Goal: Task Accomplishment & Management: Manage account settings

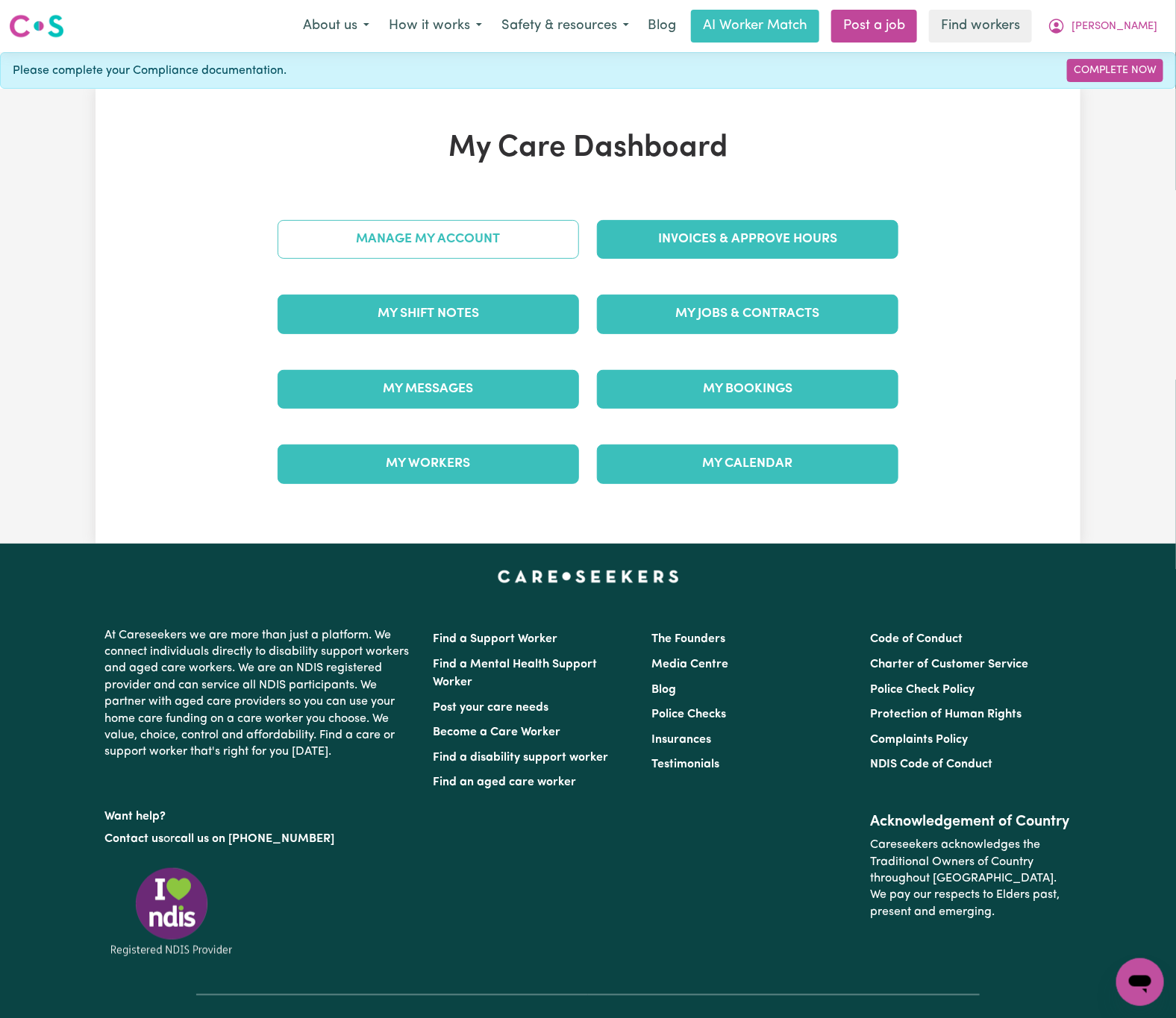
click at [506, 238] on link "Manage My Account" at bounding box center [428, 240] width 302 height 39
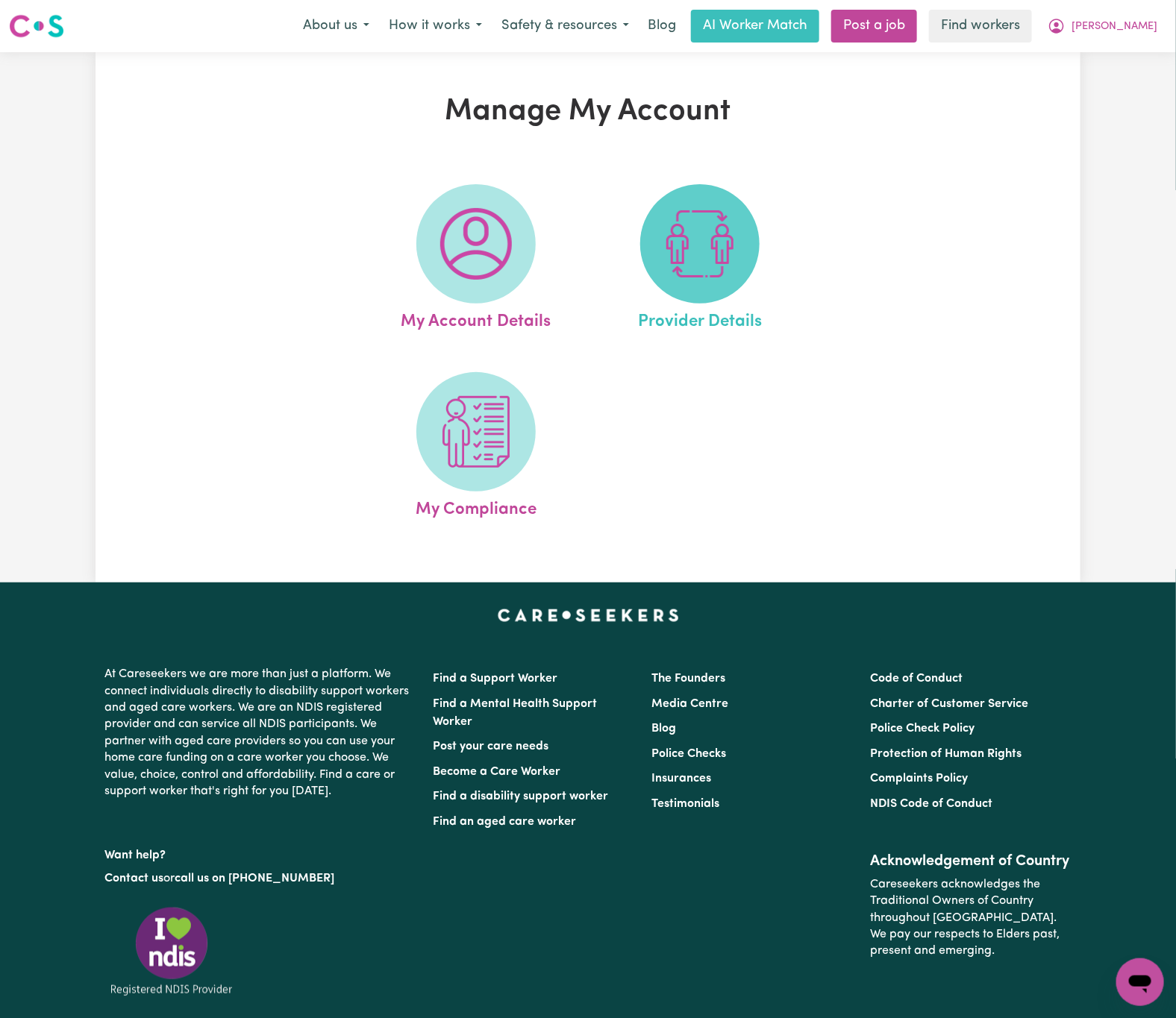
click at [685, 255] on img at bounding box center [700, 244] width 72 height 72
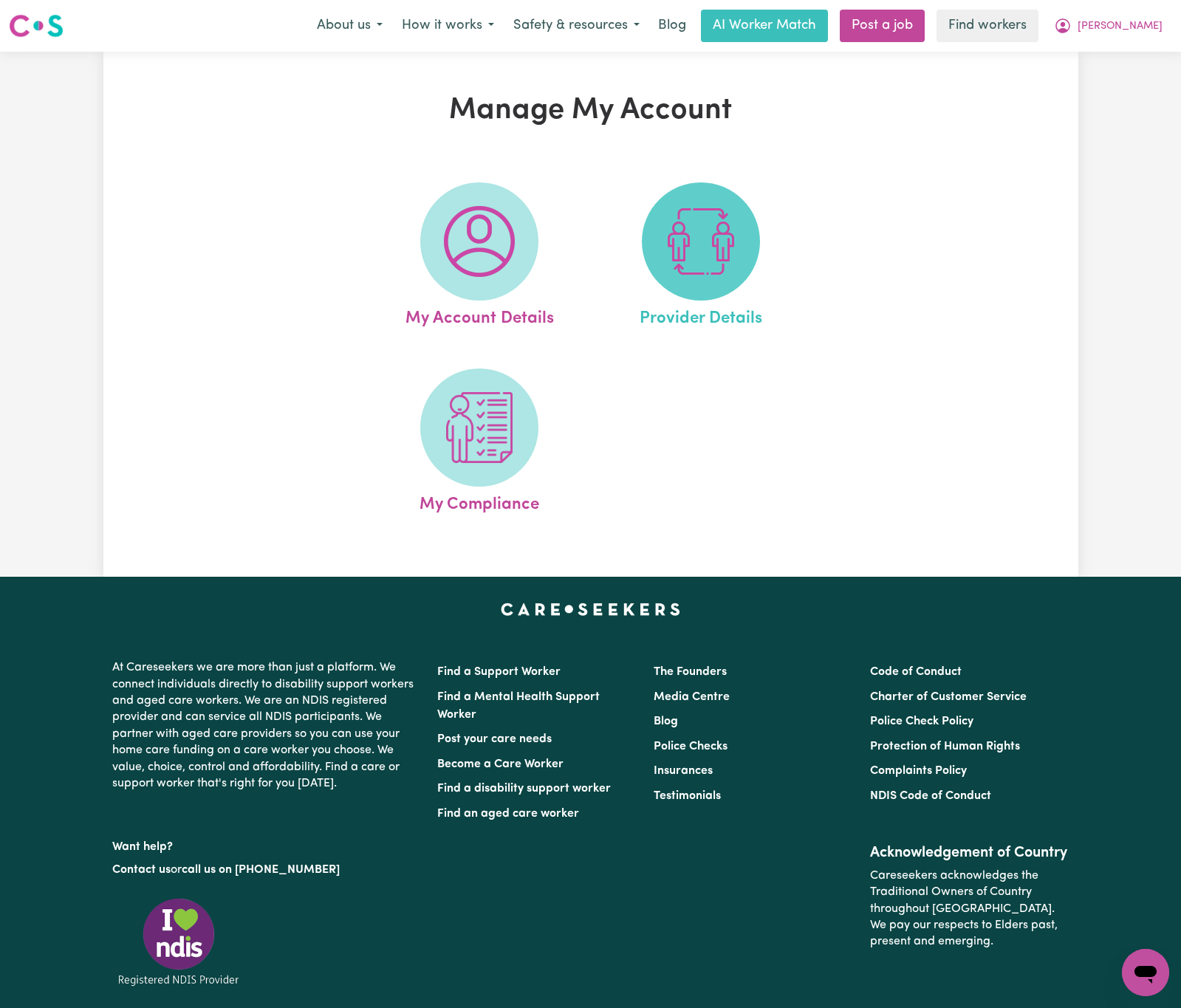
select select "NDIS_FUNDING_PLAN_MANAGED"
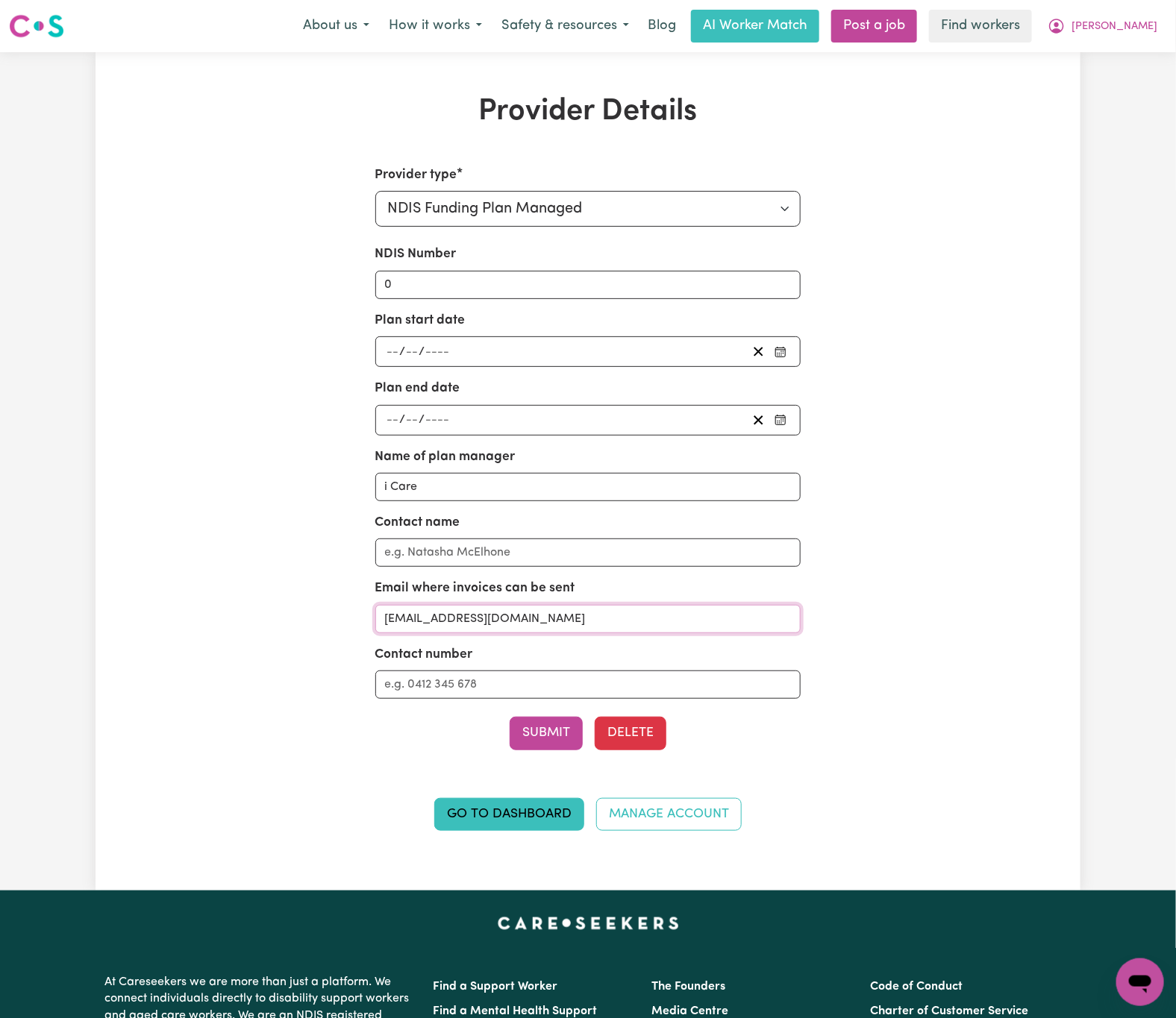
click at [573, 611] on input "[EMAIL_ADDRESS][DOMAIN_NAME]" at bounding box center [588, 619] width 426 height 29
click at [1148, 20] on span "[PERSON_NAME]" at bounding box center [1113, 27] width 86 height 17
click at [1135, 83] on link "Logout" at bounding box center [1107, 86] width 118 height 29
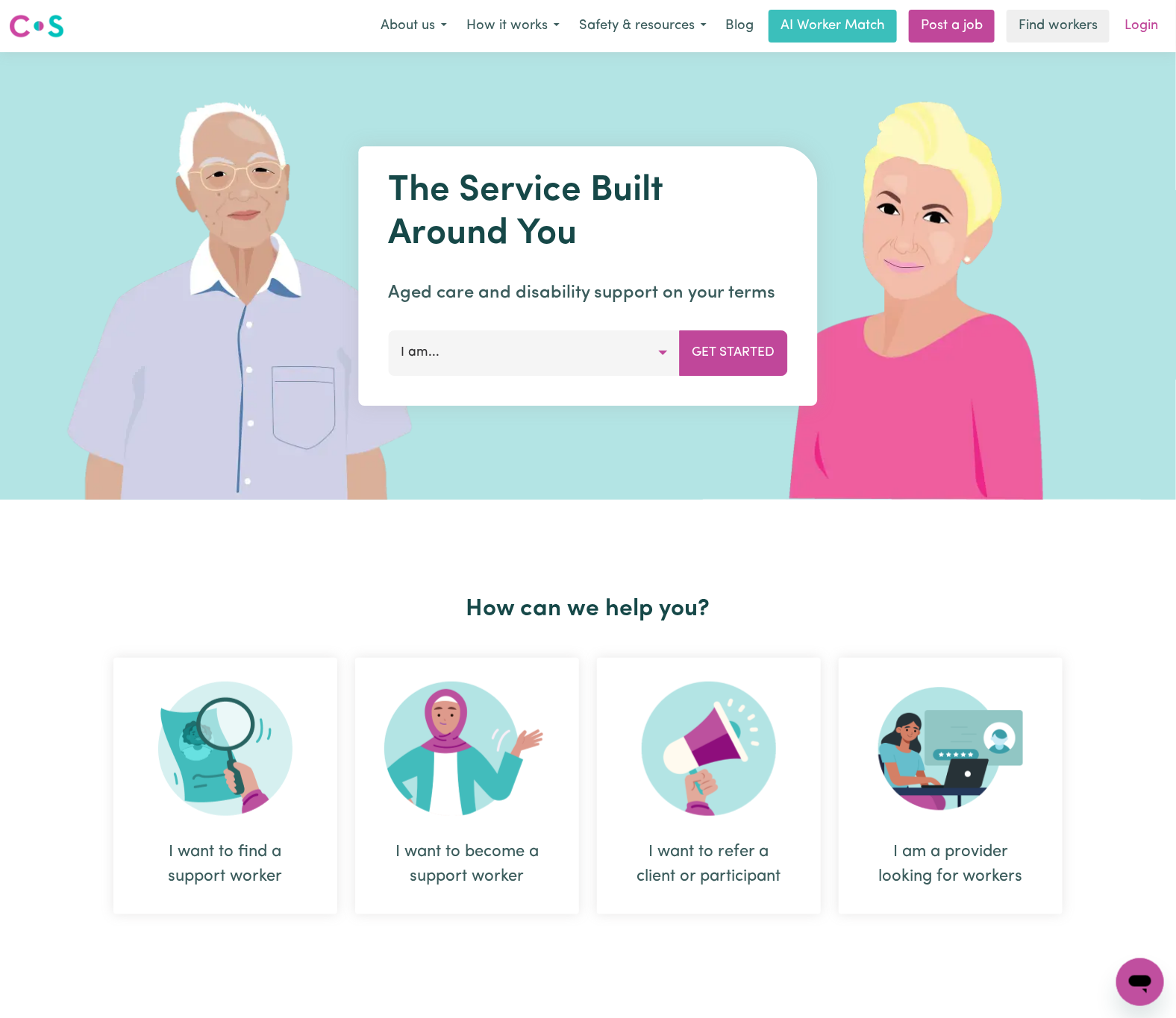
click at [1128, 11] on link "Login" at bounding box center [1141, 27] width 52 height 33
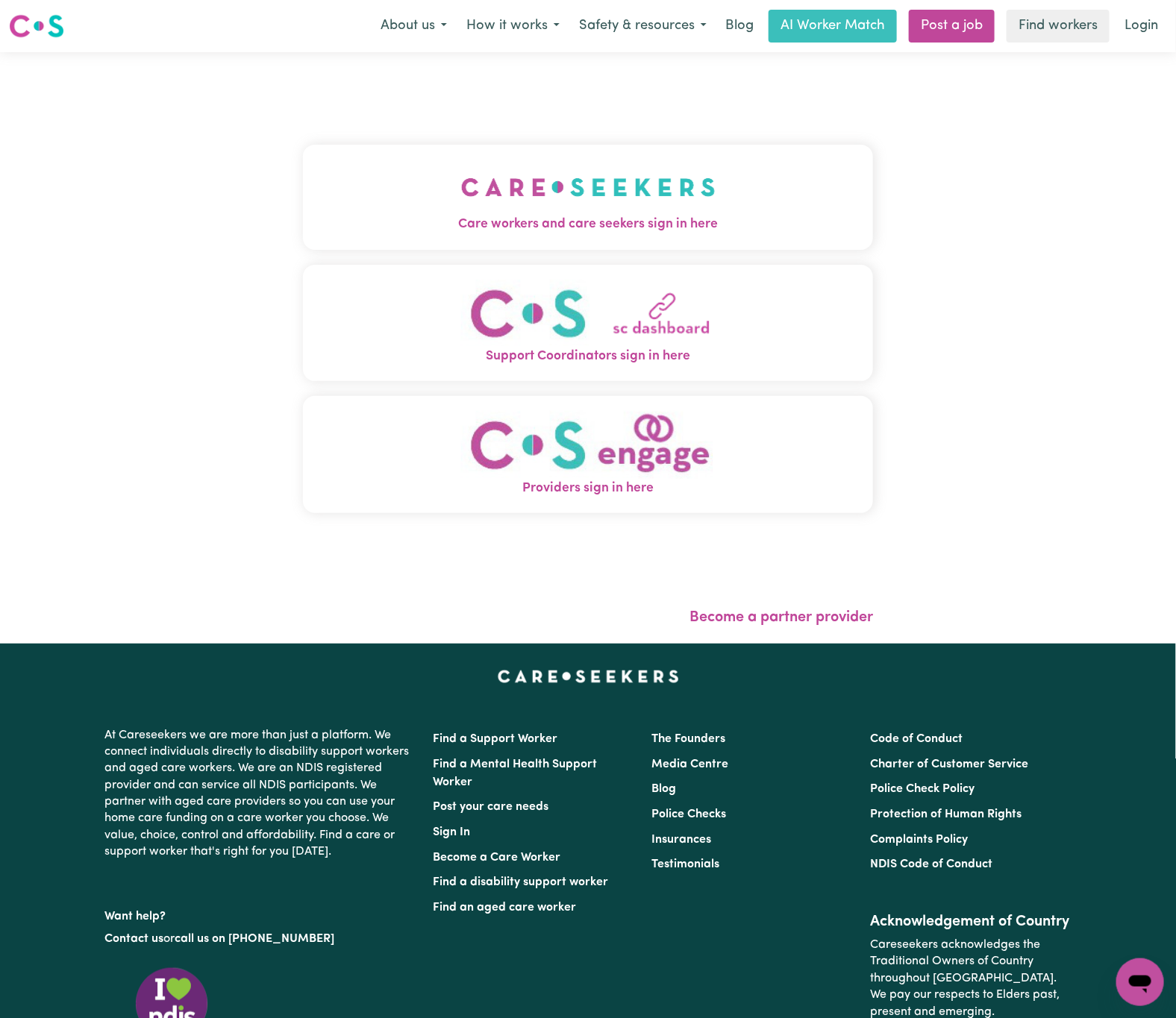
click at [638, 188] on img "Care workers and care seekers sign in here" at bounding box center [588, 187] width 255 height 55
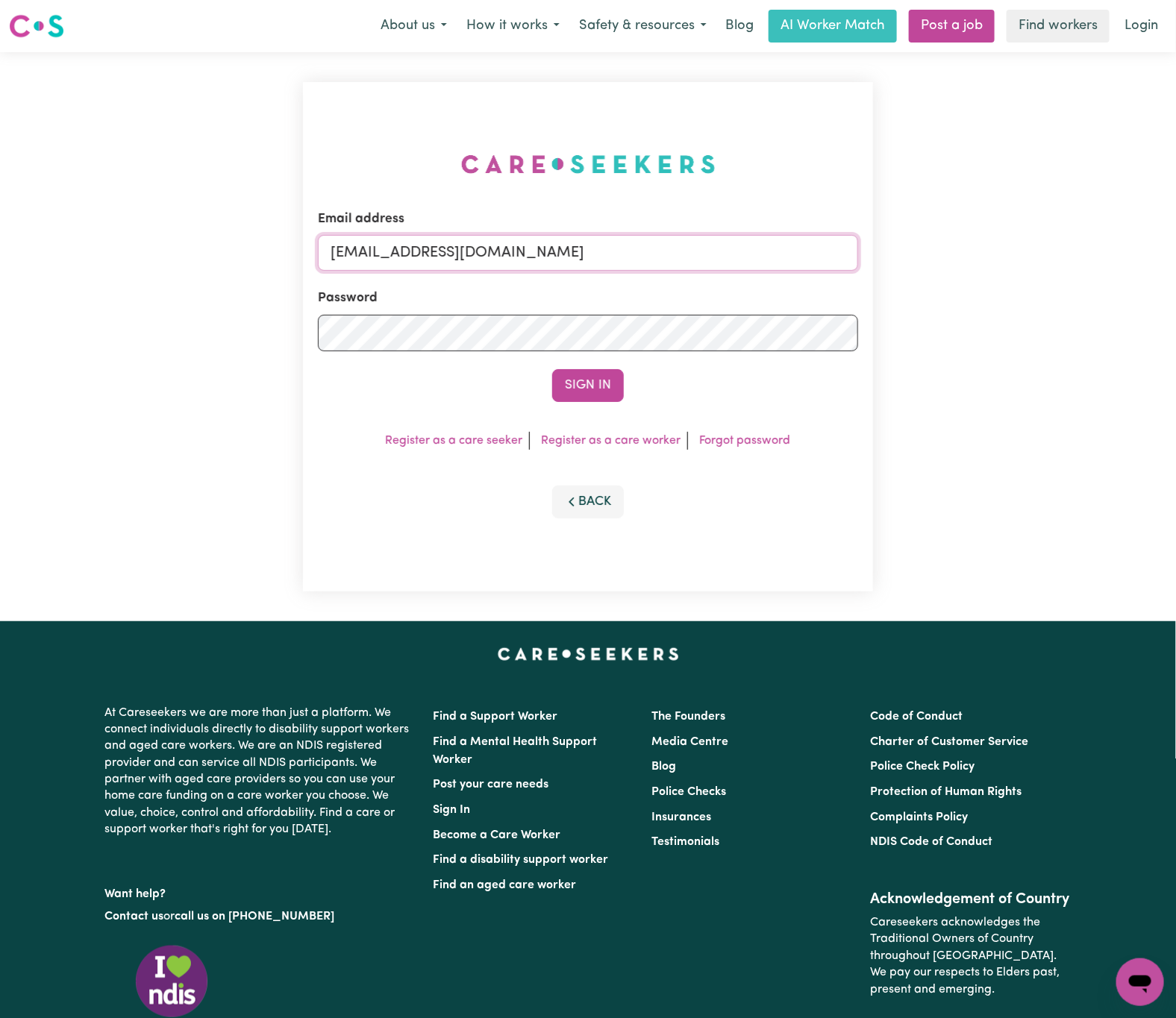
drag, startPoint x: 475, startPoint y: 242, endPoint x: 1252, endPoint y: 212, distance: 777.6
click at [1175, 212] on html "Menu About us How it works Safety & resources Blog AI Worker Match Post a job F…" at bounding box center [588, 607] width 1176 height 1214
paste input "[EMAIL_ADDRESS][DOMAIN_NAME]"
type input "superuser~[EMAIL_ADDRESS][DOMAIN_NAME]"
click at [552, 369] on button "Sign In" at bounding box center [588, 385] width 72 height 33
